Goal: Task Accomplishment & Management: Use online tool/utility

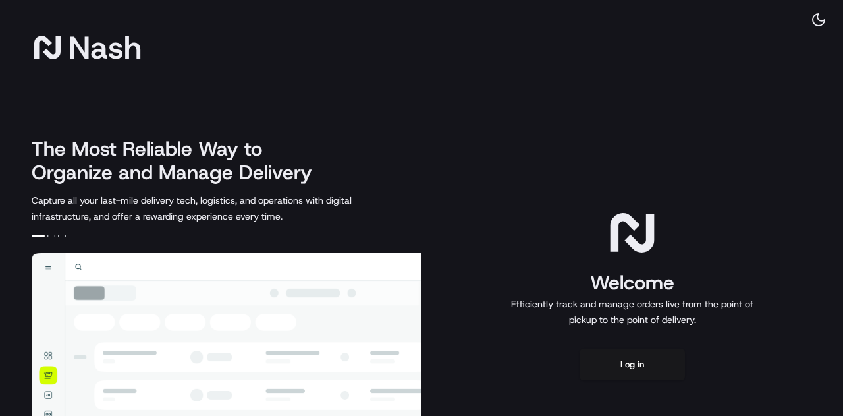
click at [632, 381] on div "Welcome Efficiently track and manage orders live from the point of pickup to th…" at bounding box center [633, 293] width 422 height 586
click at [631, 375] on button "Log in" at bounding box center [632, 364] width 105 height 32
click at [632, 368] on button "Log in" at bounding box center [632, 364] width 105 height 32
